Goal: Obtain resource: Obtain resource

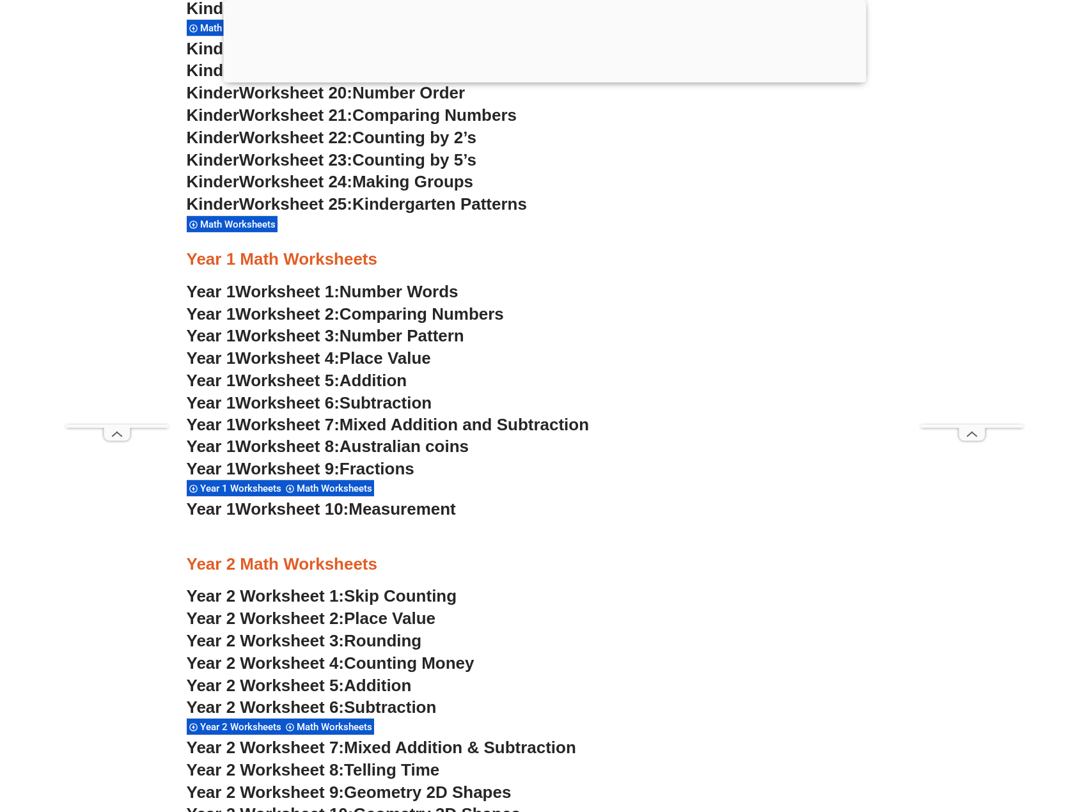
scroll to position [1279, 0]
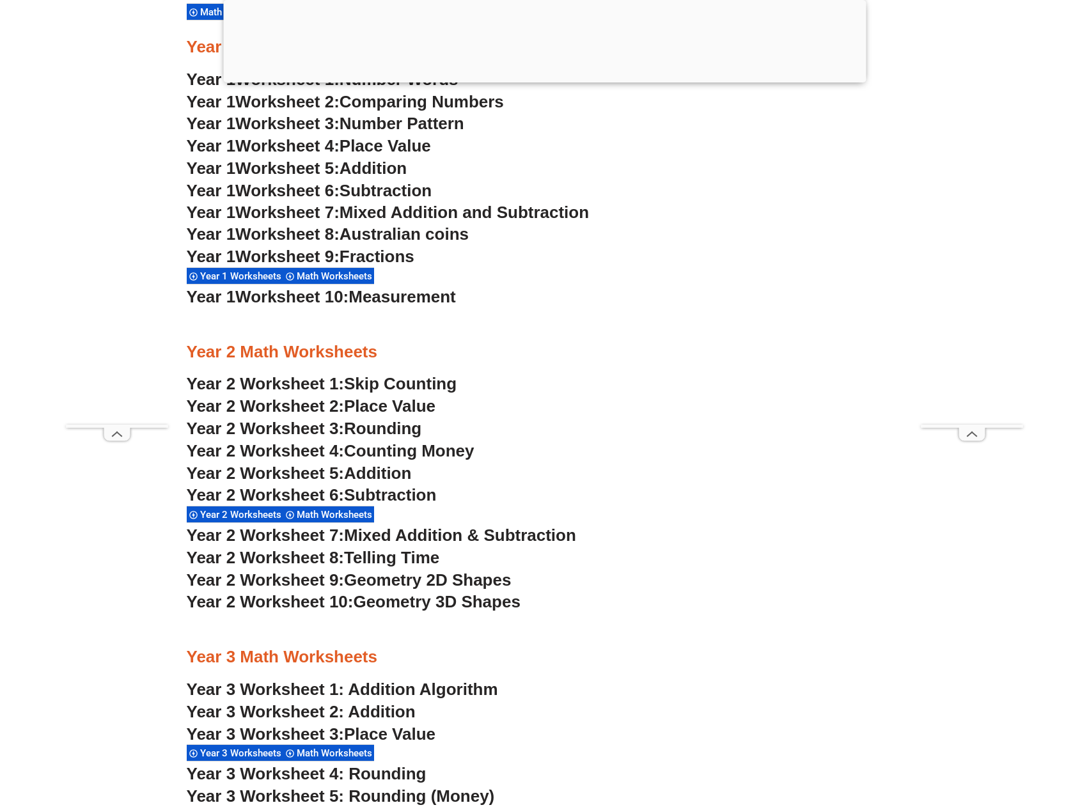
click at [396, 407] on span "Place Value" at bounding box center [389, 405] width 91 height 19
click at [382, 428] on span "Rounding" at bounding box center [382, 428] width 77 height 19
click at [397, 453] on span "Counting Money" at bounding box center [409, 450] width 130 height 19
click at [385, 474] on span "Addition" at bounding box center [377, 472] width 67 height 19
click at [391, 494] on span "Subtraction" at bounding box center [390, 494] width 92 height 19
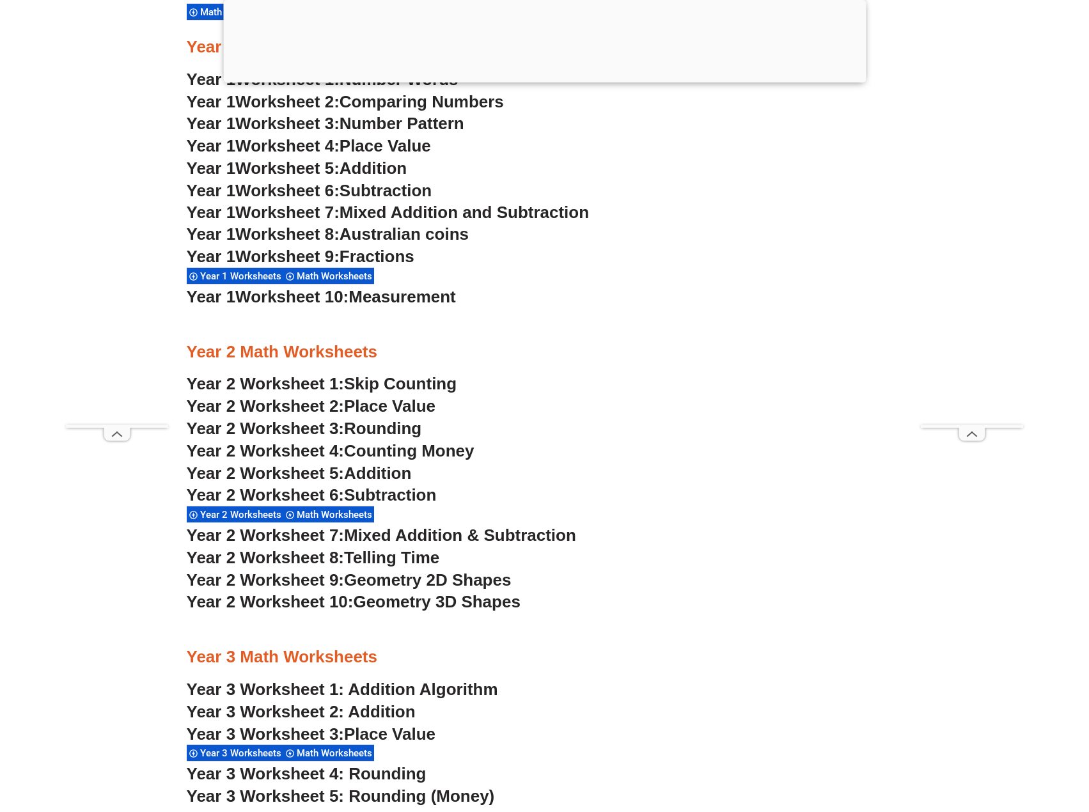
click at [411, 533] on span "Mixed Addition & Subtraction" at bounding box center [460, 534] width 232 height 19
click at [393, 558] on span "Telling Time" at bounding box center [391, 557] width 95 height 19
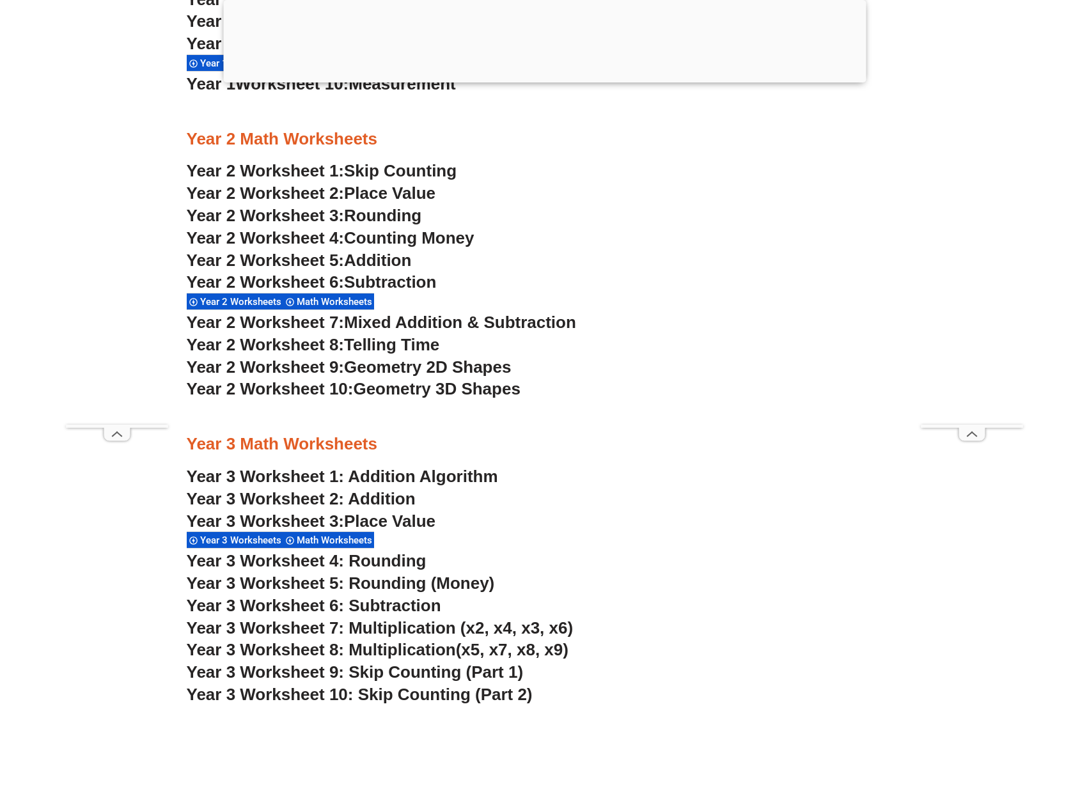
click at [417, 369] on span "Geometry 2D Shapes" at bounding box center [427, 366] width 167 height 19
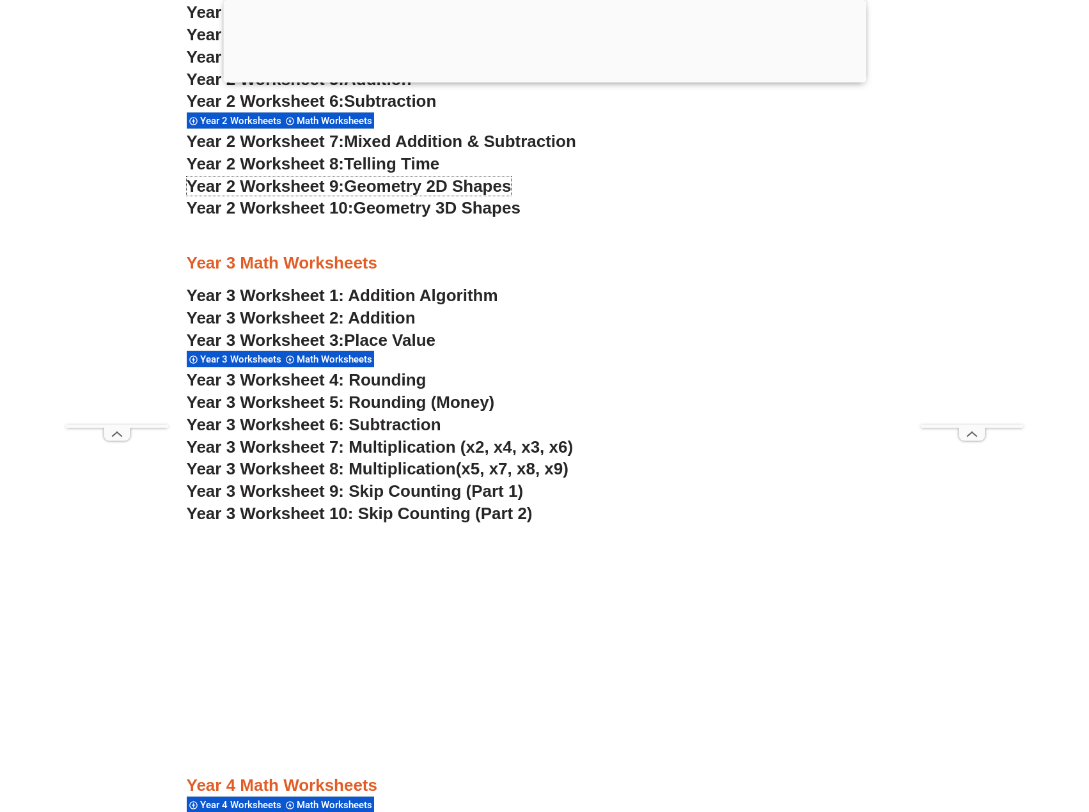
scroll to position [1705, 0]
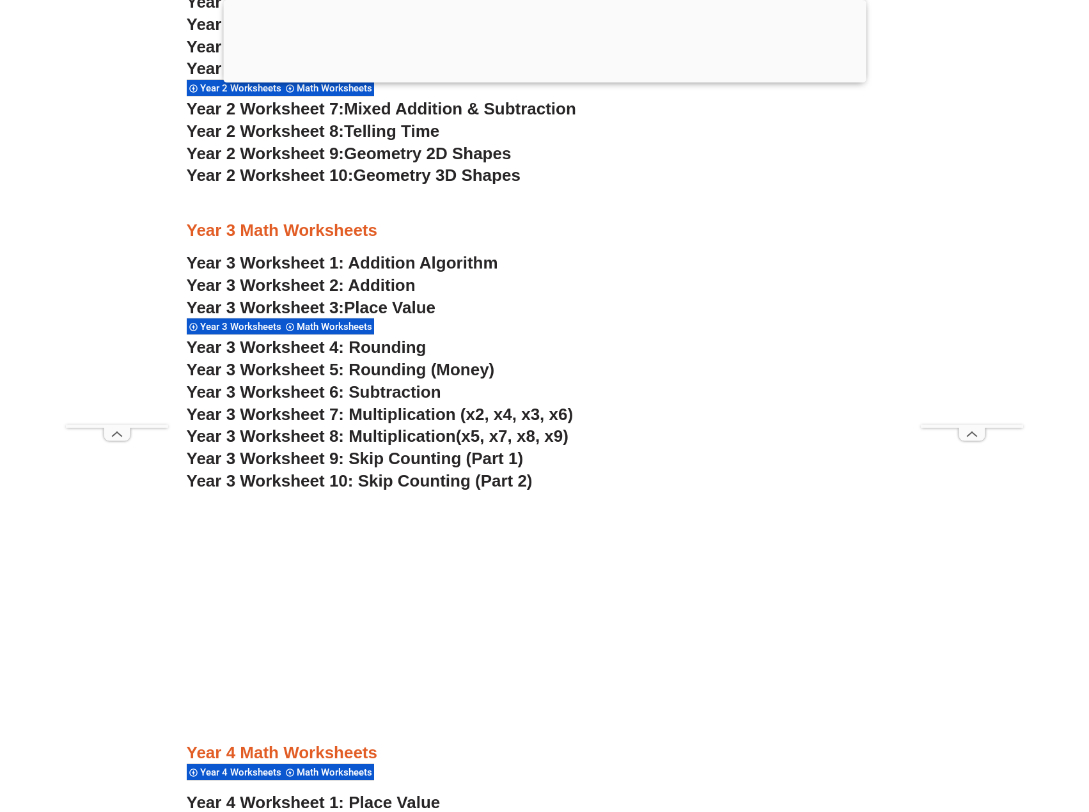
click at [408, 307] on span "Place Value" at bounding box center [389, 307] width 91 height 19
click at [423, 416] on span "Year 3 Worksheet 7: Multiplication (x2, x4, x3, x6)" at bounding box center [380, 414] width 387 height 19
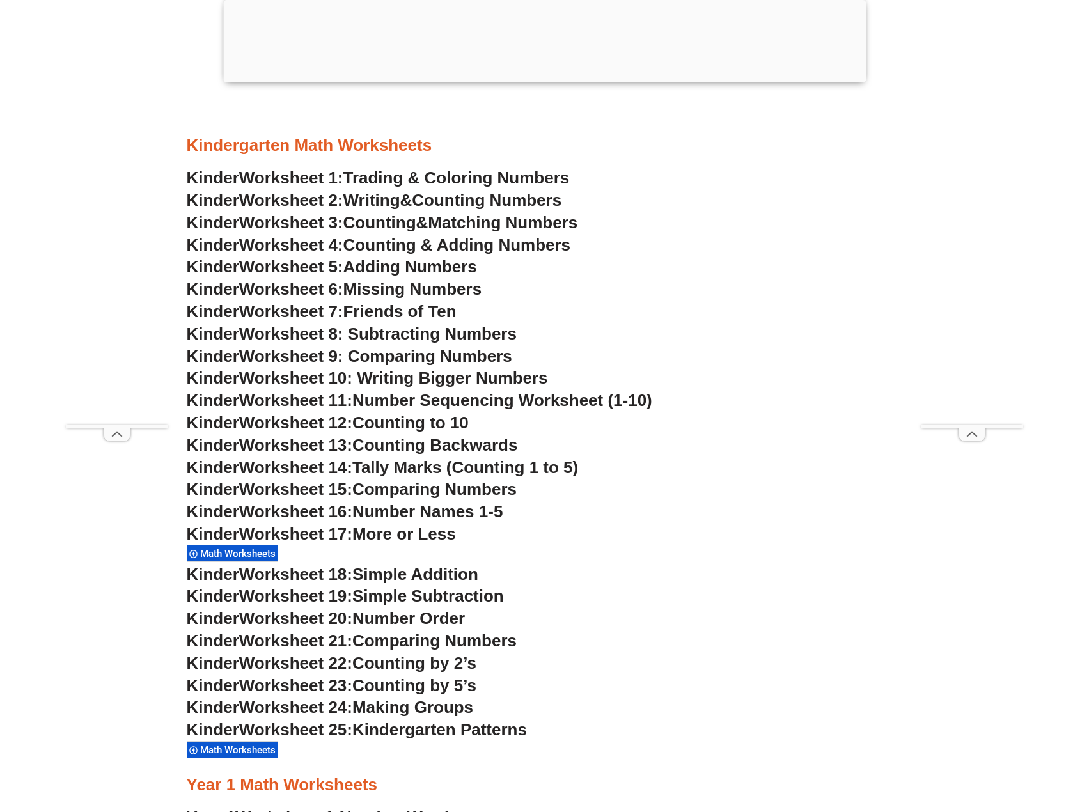
scroll to position [426, 0]
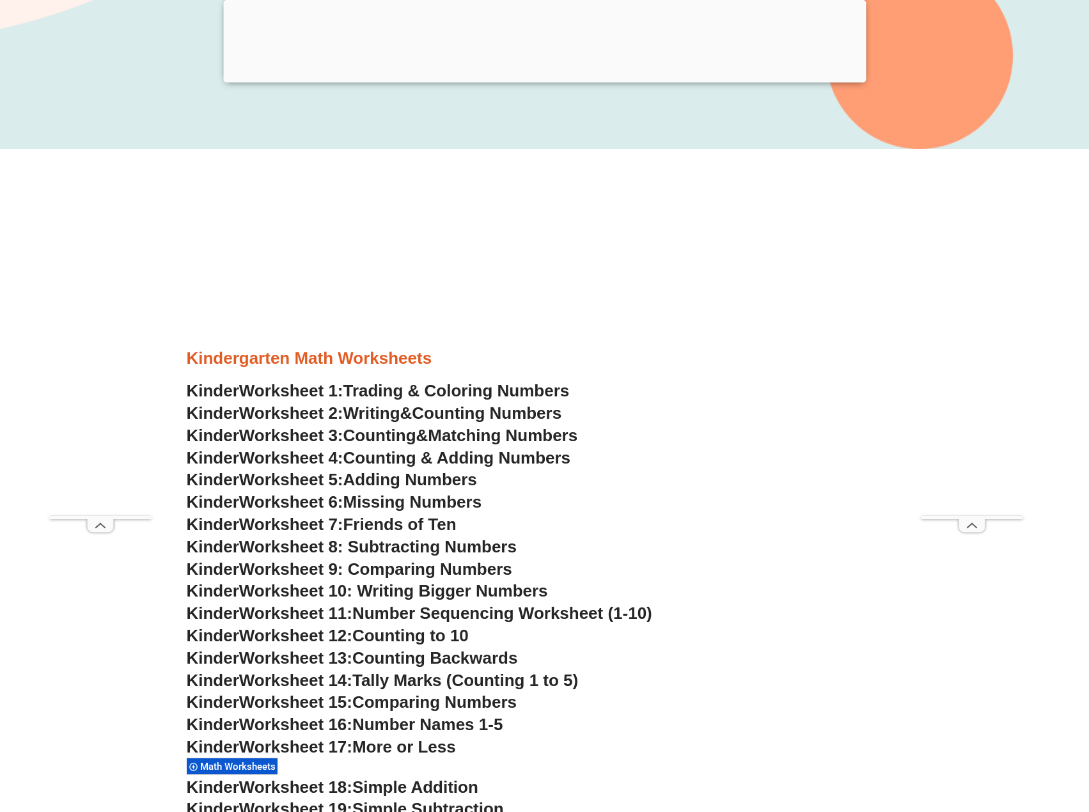
click at [384, 479] on span "Adding Numbers" at bounding box center [410, 479] width 134 height 19
